Goal: Task Accomplishment & Management: Manage account settings

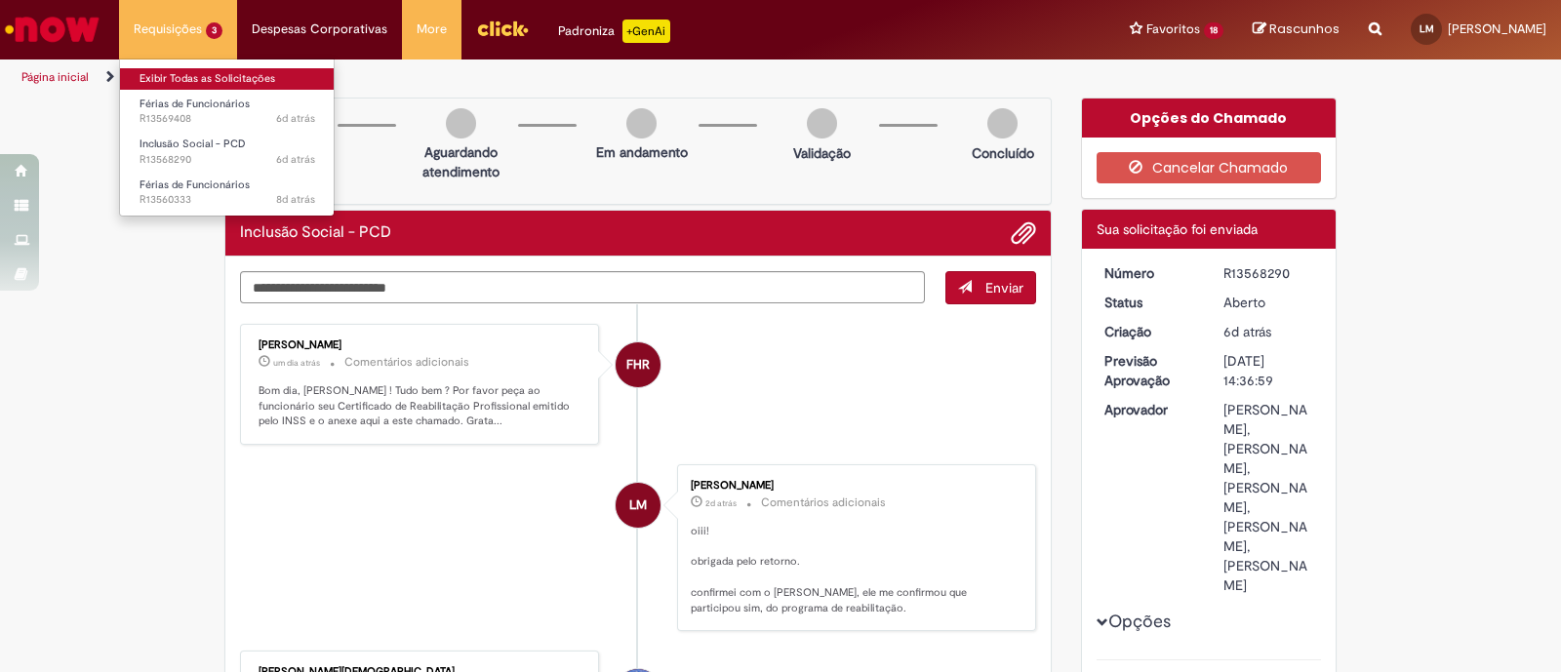
click at [207, 87] on link "Exibir Todas as Solicitações" at bounding box center [227, 78] width 215 height 21
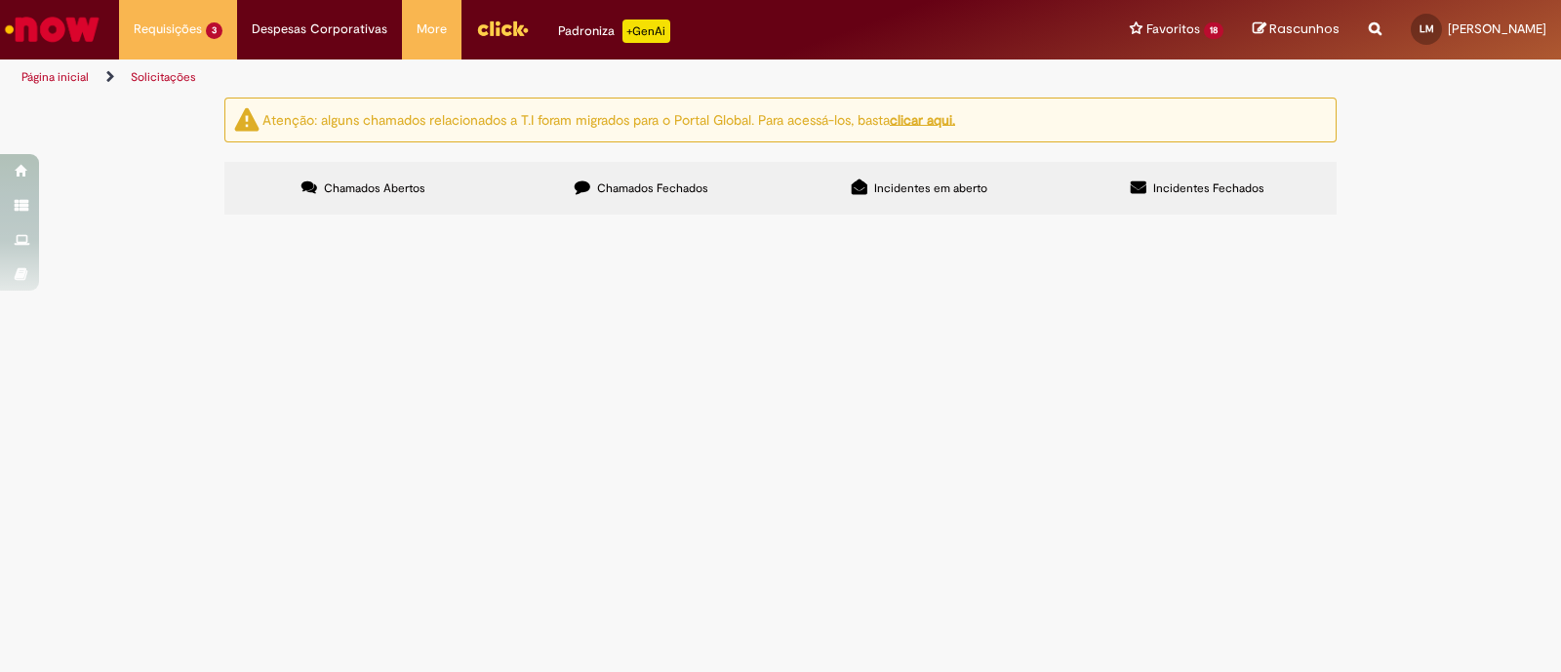
click at [0, 0] on span "Olá, tudo bem? O [PERSON_NAME] precisou sair da operação por motivos de saúde, …" at bounding box center [0, 0] width 0 height 0
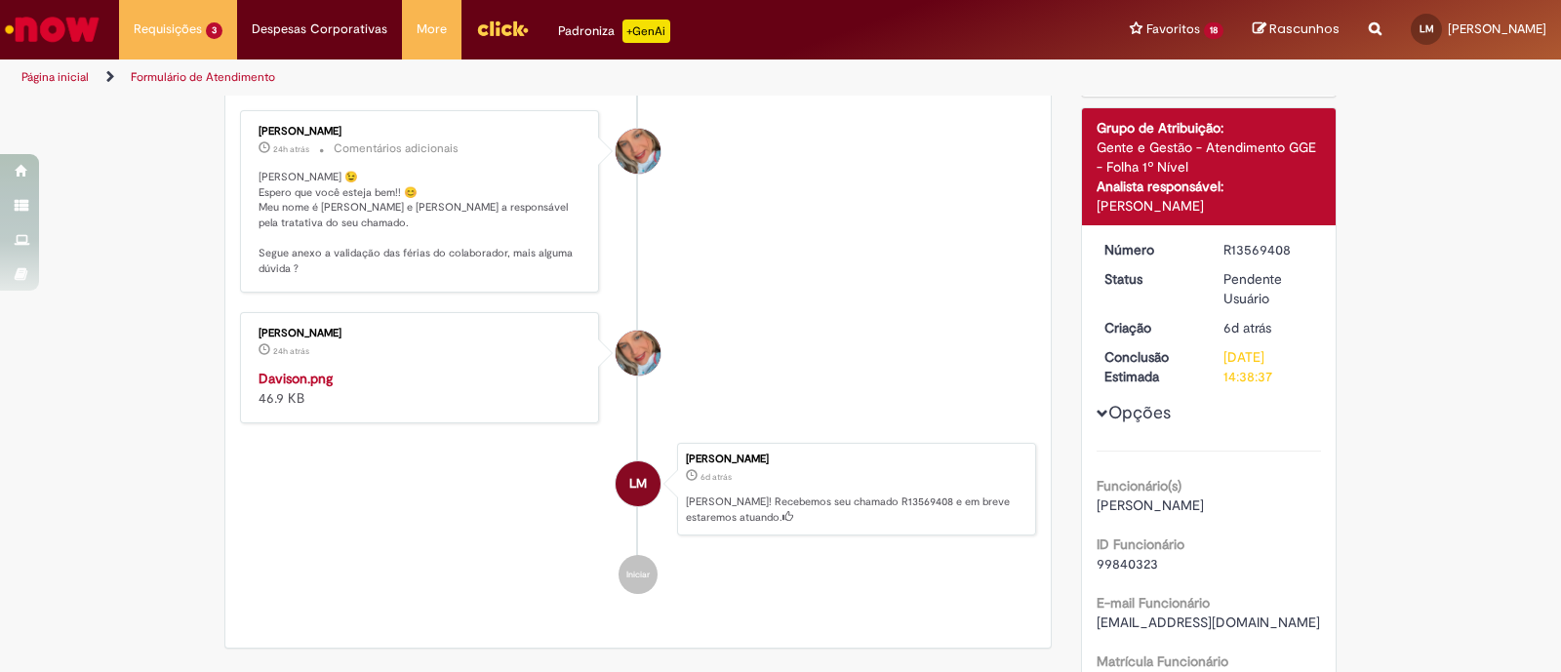
scroll to position [243, 0]
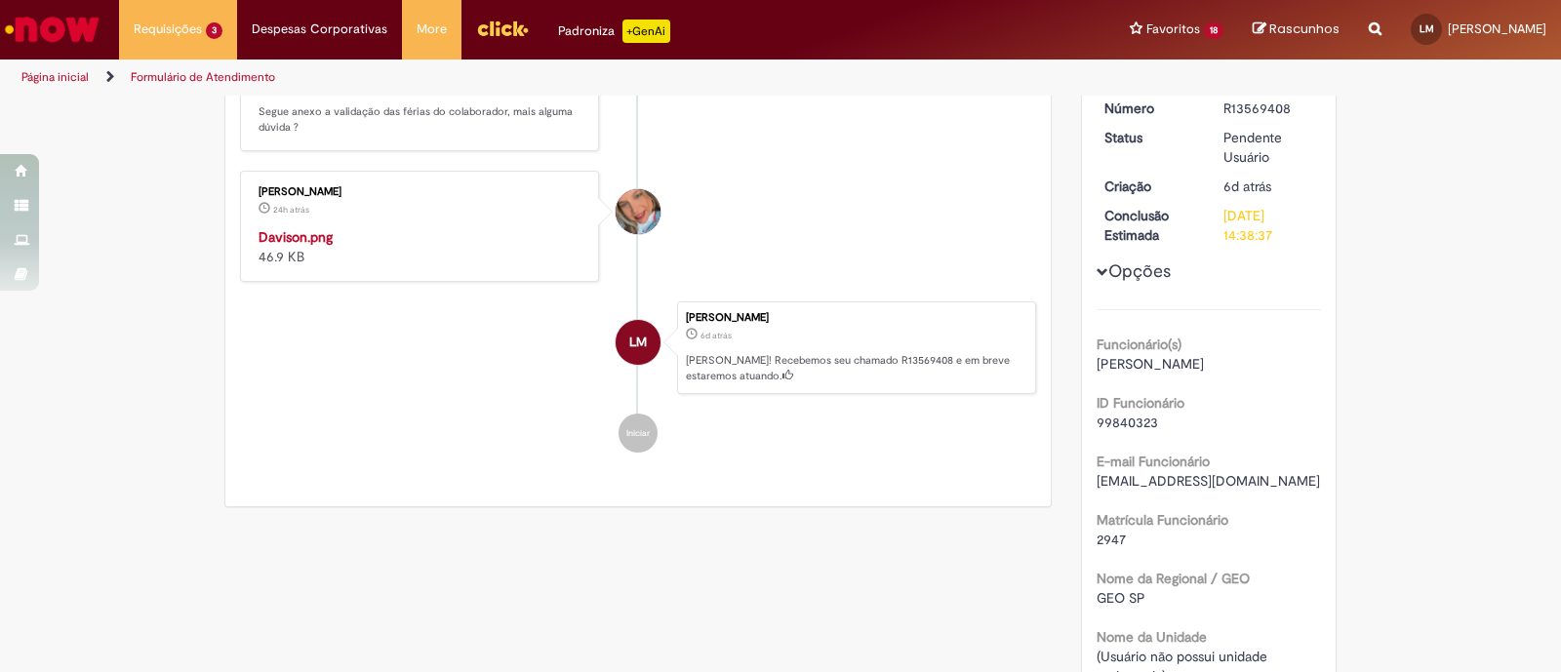
click at [453, 227] on img "Histórico de tíquete" at bounding box center [421, 227] width 325 height 0
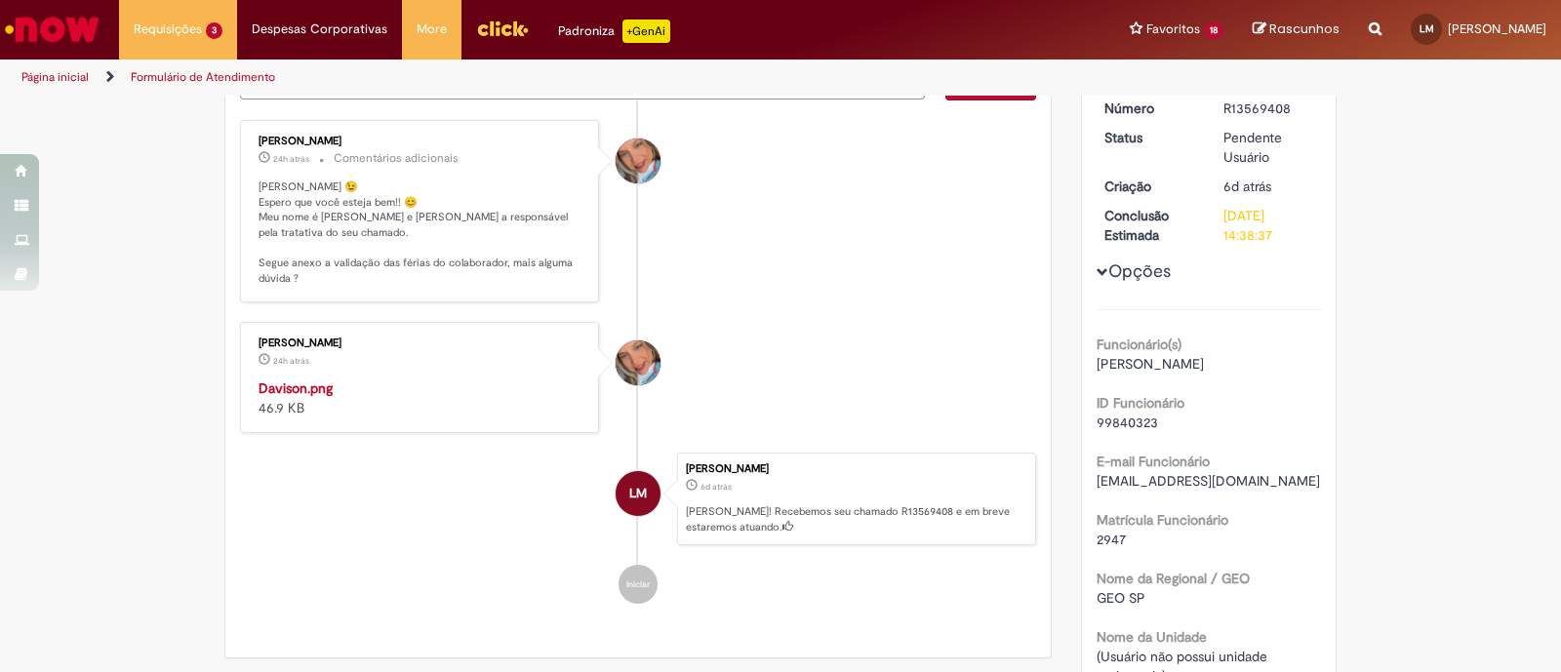
scroll to position [394, 0]
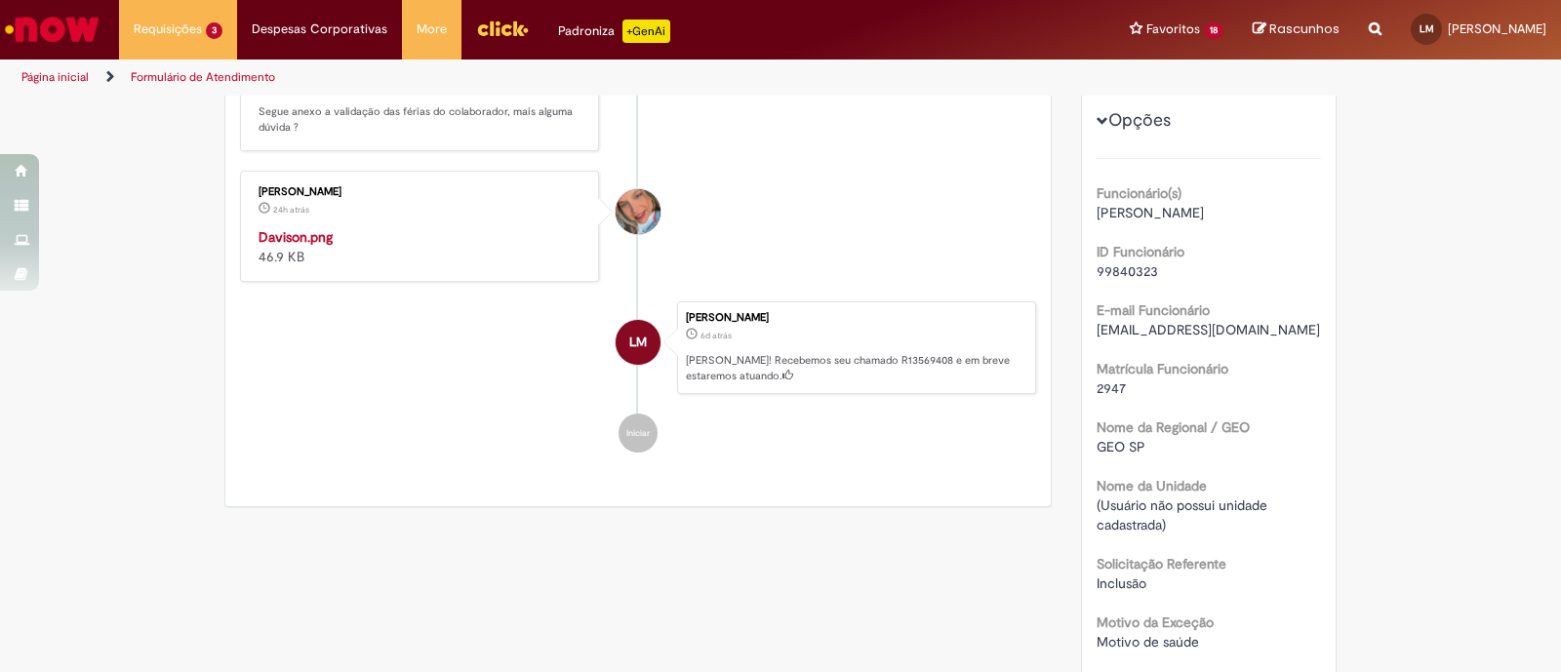
click at [863, 282] on li "[PERSON_NAME] 24h atrás 24 horas atrás Davison.png 46.9 KB" at bounding box center [638, 226] width 796 height 111
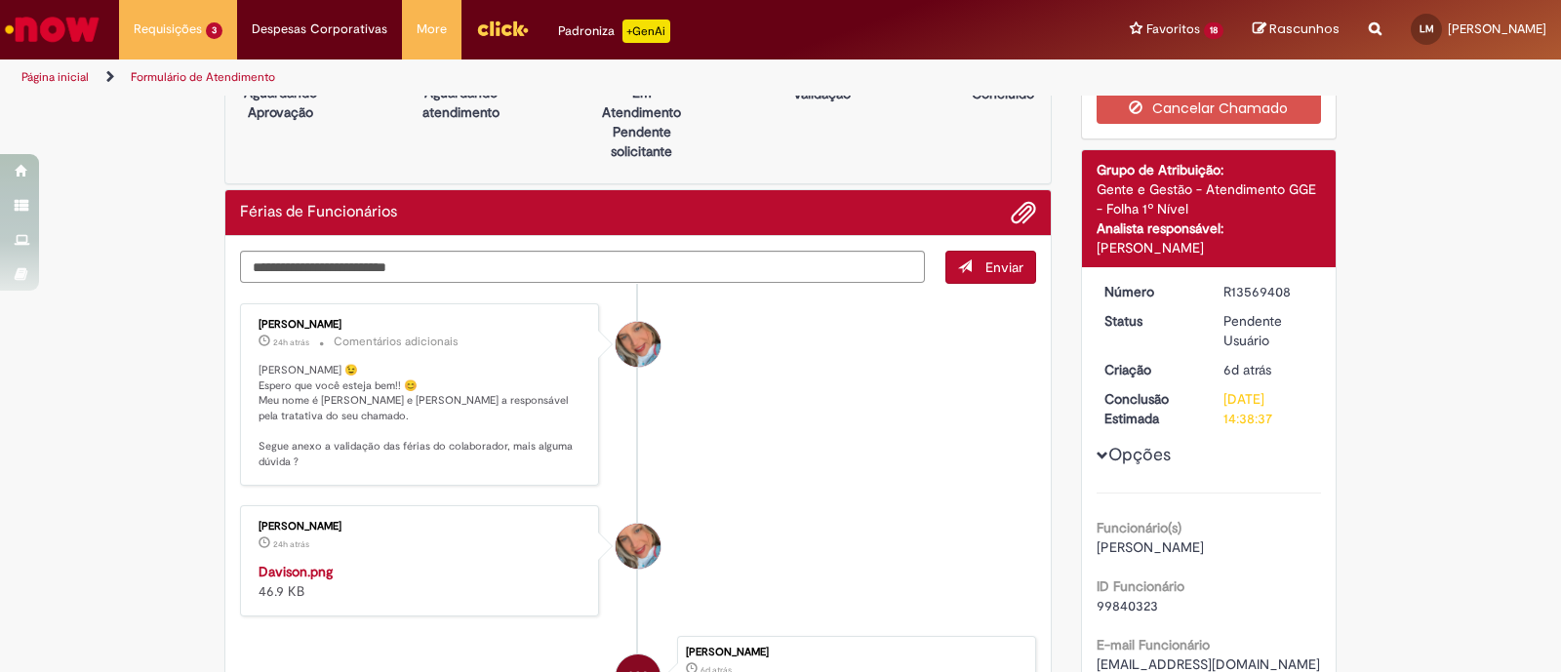
scroll to position [28, 0]
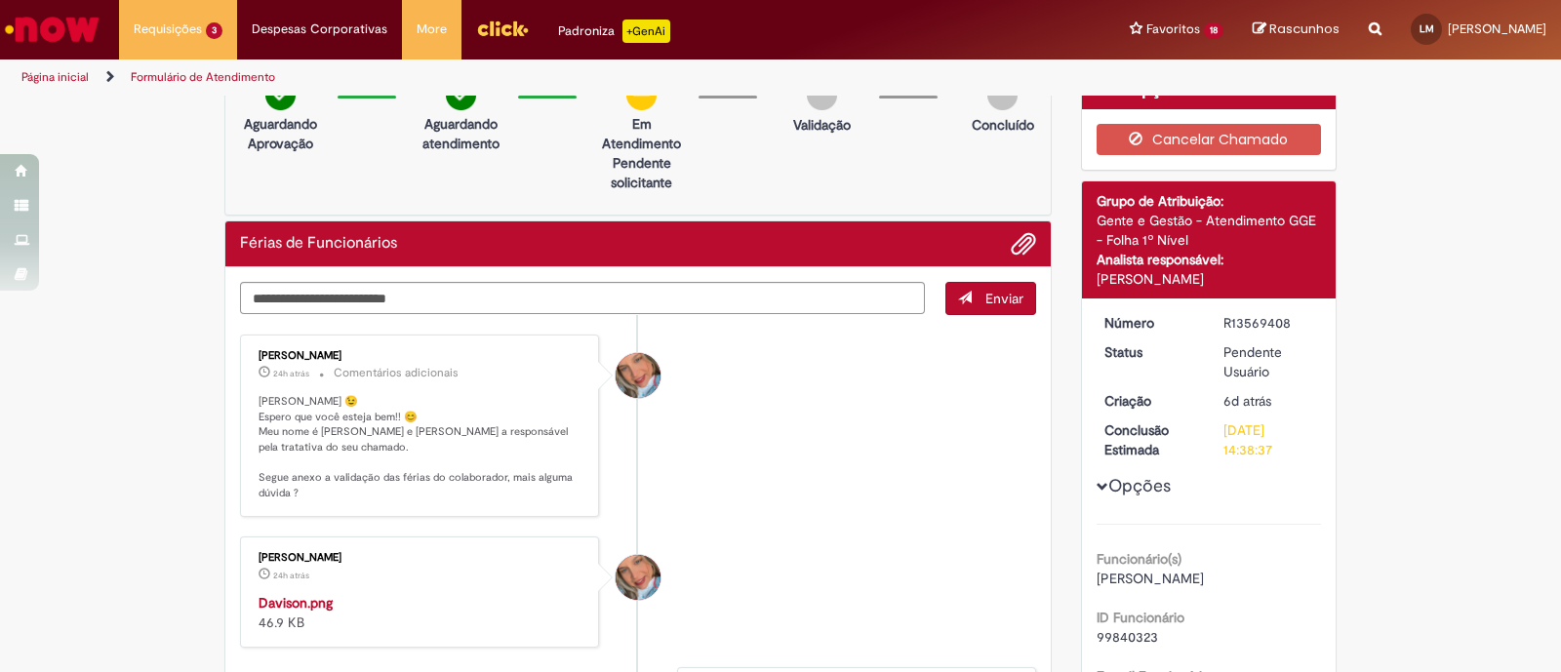
click at [776, 251] on div "Férias de Funcionários" at bounding box center [638, 243] width 796 height 25
click at [762, 304] on textarea "Digite sua mensagem aqui..." at bounding box center [582, 298] width 685 height 33
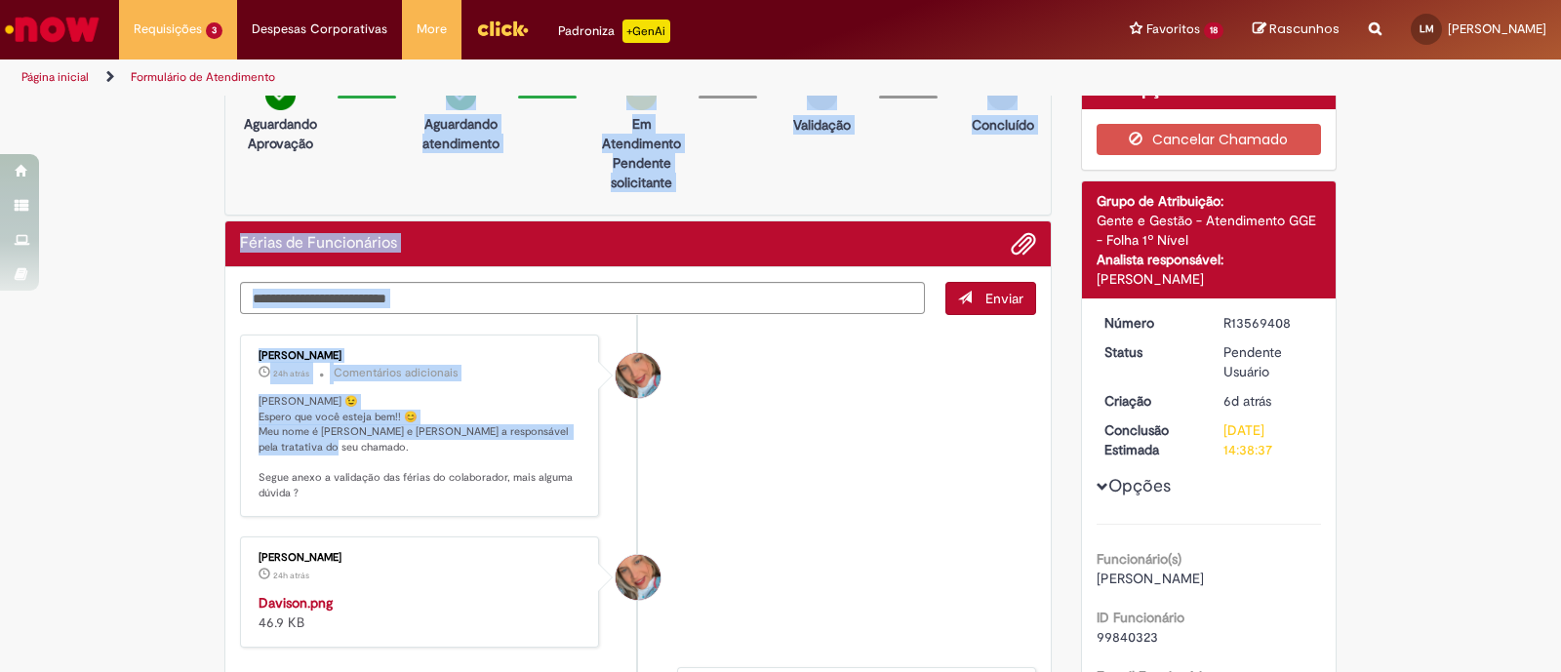
scroll to position [0, 0]
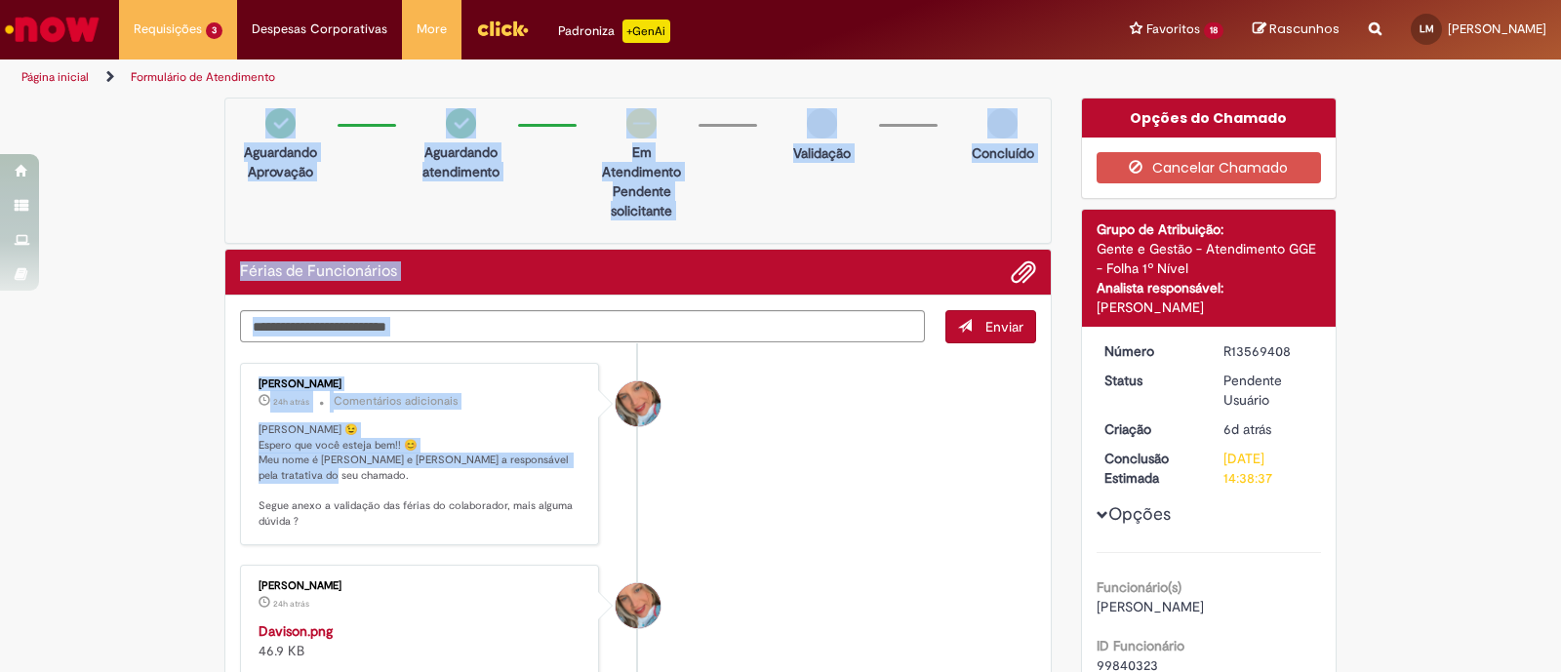
drag, startPoint x: 500, startPoint y: 451, endPoint x: 315, endPoint y: 63, distance: 429.0
click at [315, 63] on div "Pular para o conteúdo da página Requisições 3 Exibir Todas as Solicitações Féri…" at bounding box center [780, 336] width 1561 height 672
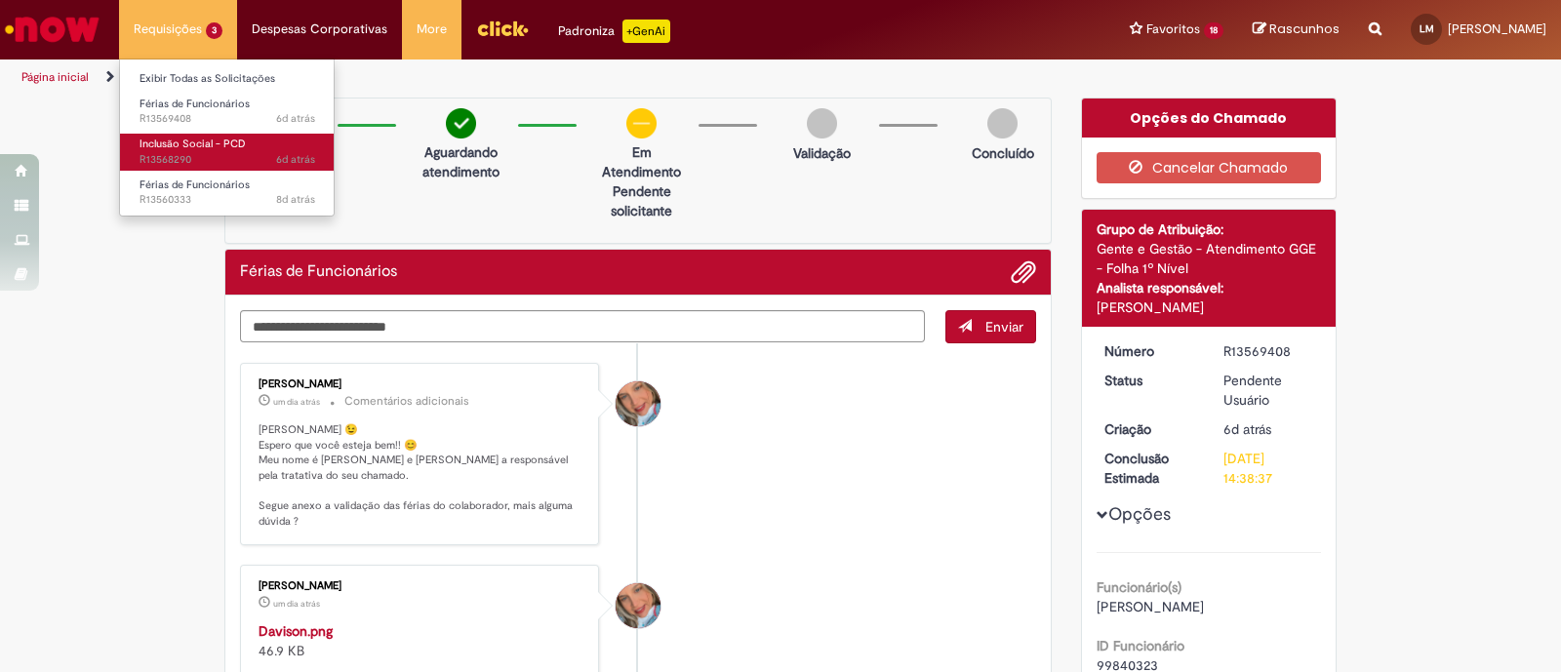
click at [201, 168] on link "Inclusão Social - PCD 6d atrás 6 dias atrás R13568290" at bounding box center [227, 152] width 215 height 36
click at [298, 157] on sn-time-ago "6d atrás 6 dias atrás [DATE] 17:37:05" at bounding box center [295, 159] width 39 height 15
click at [294, 158] on span "6d atrás" at bounding box center [295, 159] width 39 height 15
click at [226, 153] on span "6d atrás 6 dias atrás [DATE] 17:37:05 R13568290" at bounding box center [228, 160] width 176 height 16
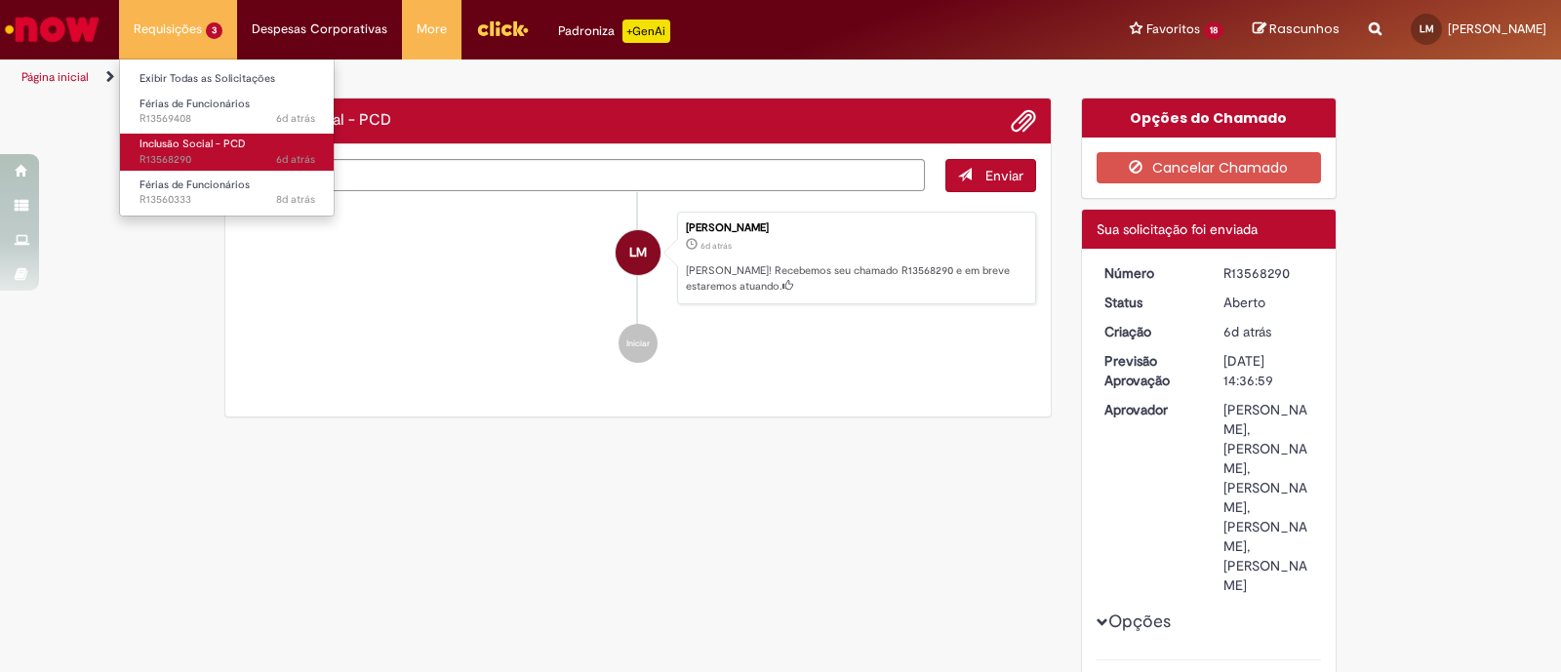
click at [226, 153] on span "6d atrás 6 dias atrás R13568290" at bounding box center [228, 160] width 176 height 16
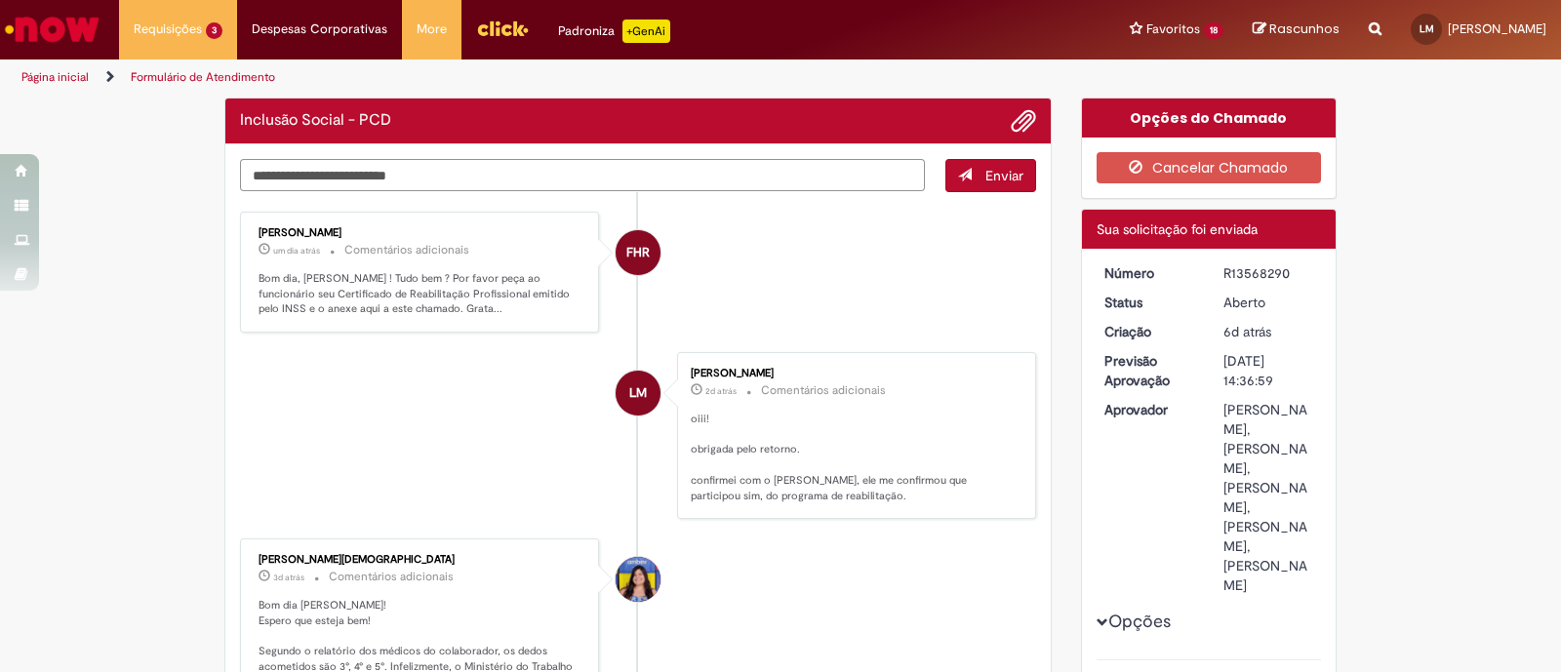
click at [621, 178] on textarea "Digite sua mensagem aqui..." at bounding box center [582, 175] width 685 height 33
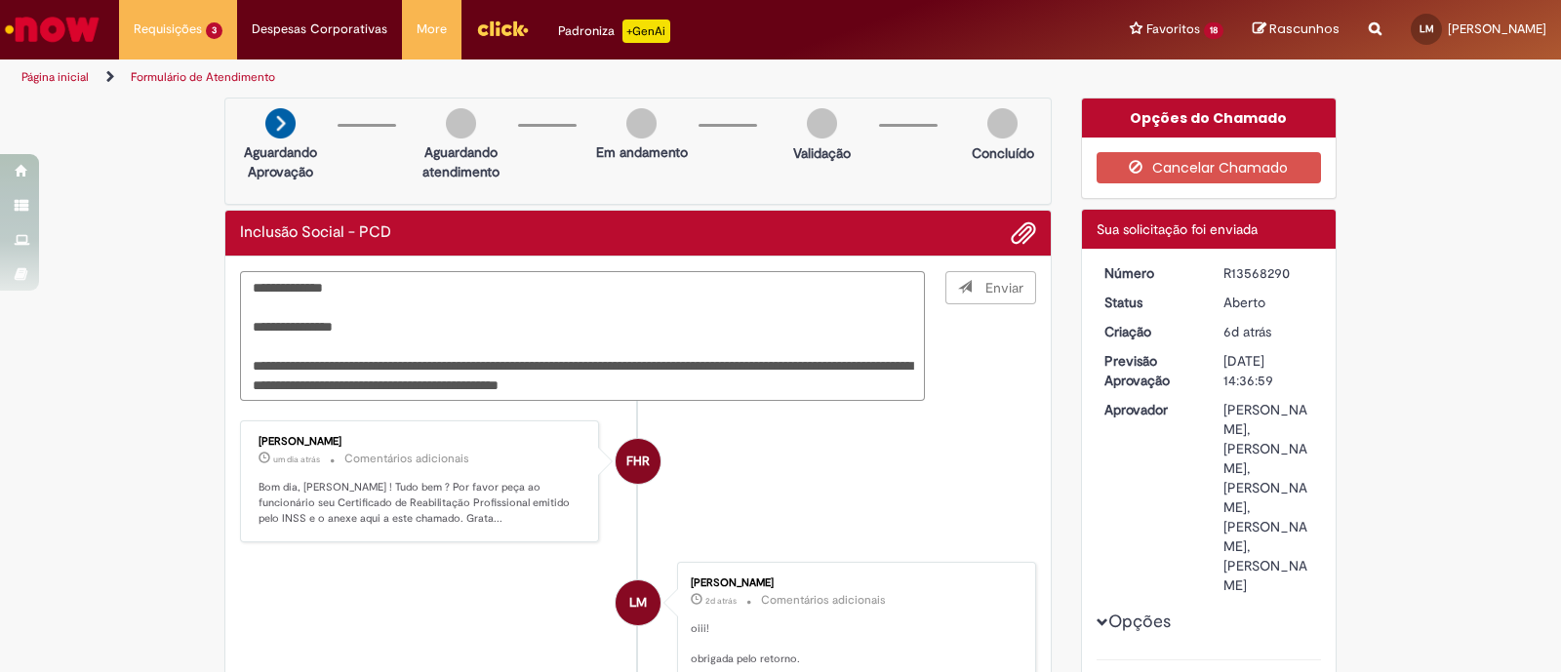
type textarea "**********"
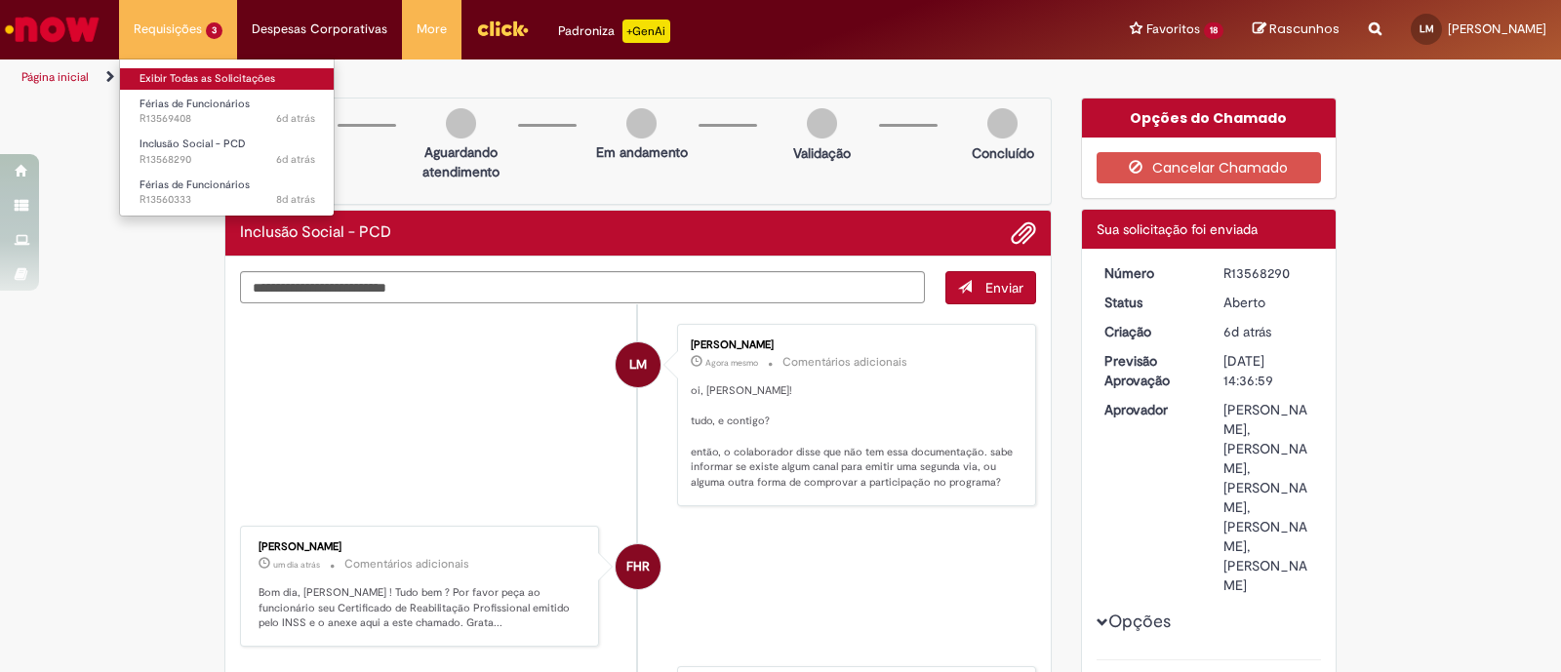
click at [143, 85] on link "Exibir Todas as Solicitações" at bounding box center [227, 78] width 215 height 21
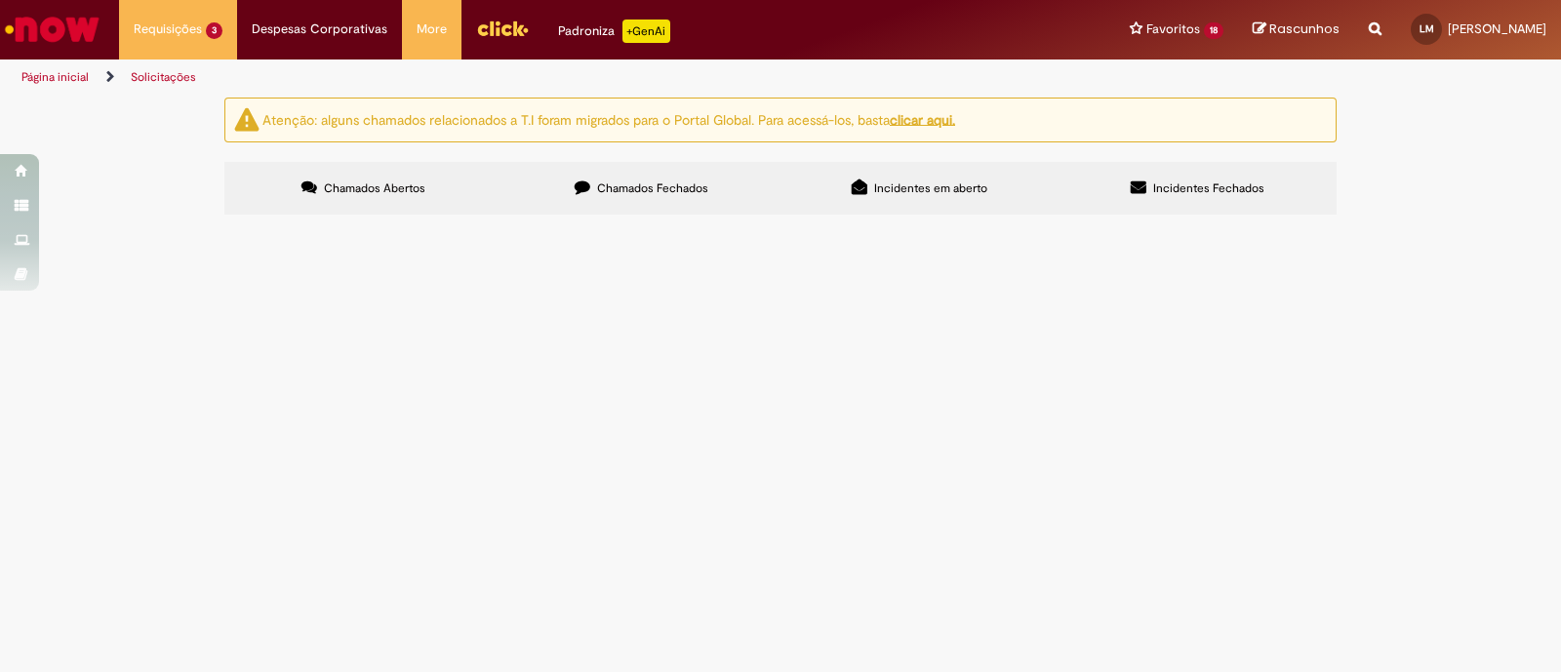
click at [0, 0] on span "Olá, tudo bem? Segue laudo do Carlos, conferente de armazém do cdd barueri, que…" at bounding box center [0, 0] width 0 height 0
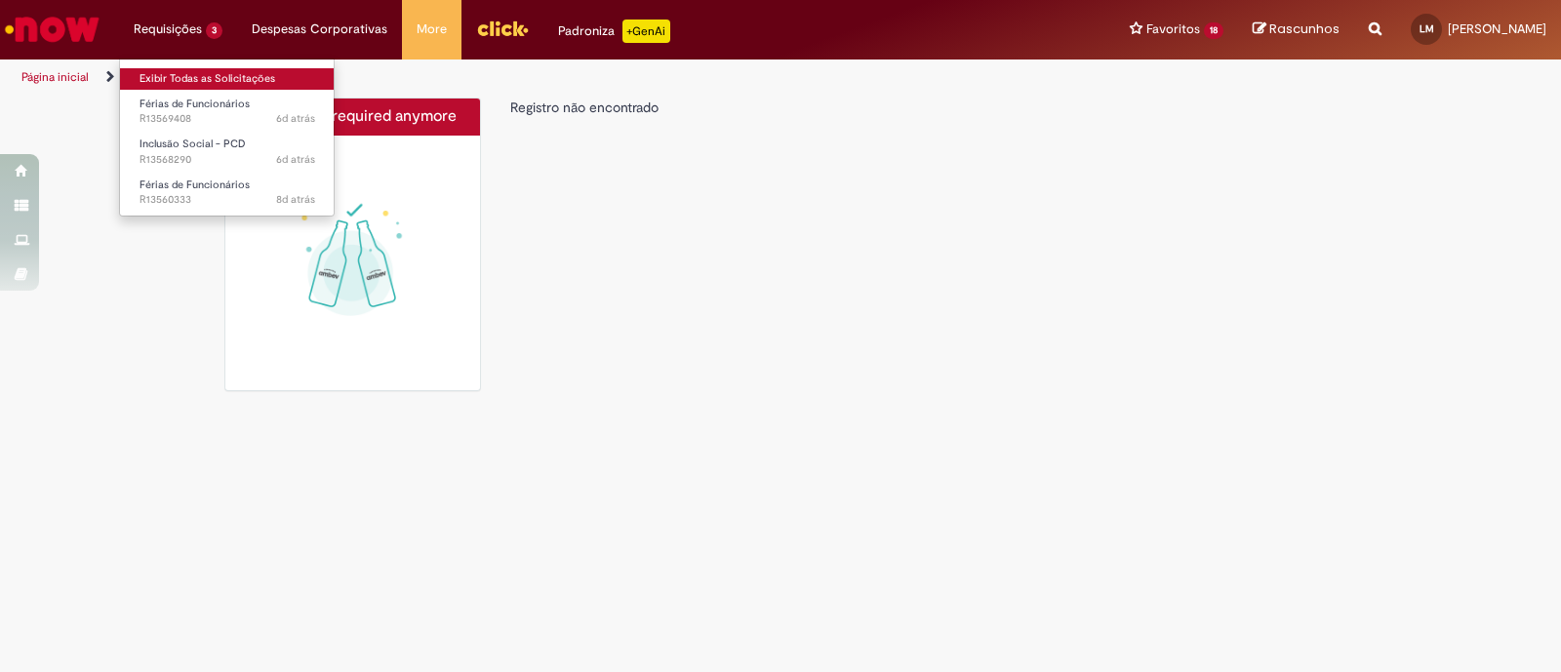
click at [233, 72] on link "Exibir Todas as Solicitações" at bounding box center [227, 78] width 215 height 21
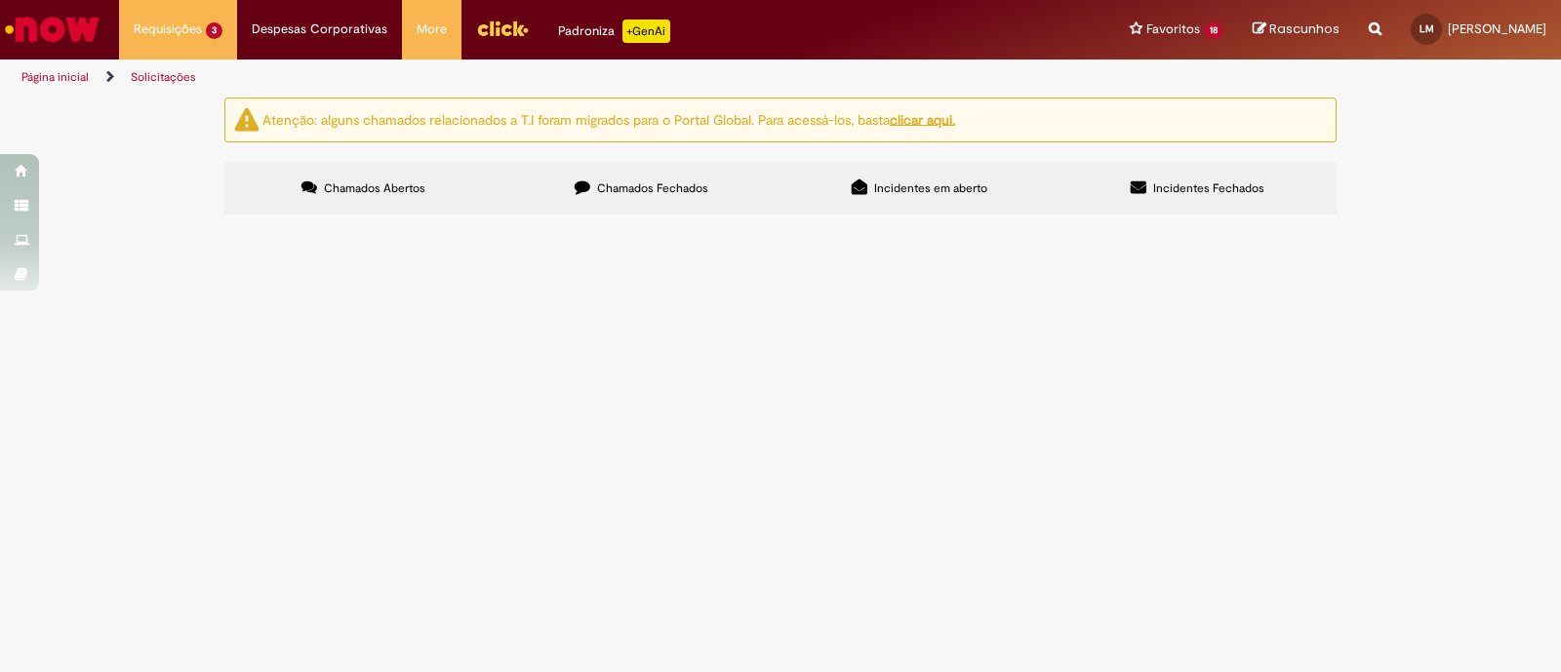
click at [0, 0] on td "Oi, tudo bem? Podemos agendar as férias do meu gestor em 3 períodos, nas datas:…" at bounding box center [0, 0] width 0 height 0
click at [0, 0] on span "Oi, tudo bem? Podemos agendar as férias do meu gestor em 3 períodos, nas datas:…" at bounding box center [0, 0] width 0 height 0
